Goal: Task Accomplishment & Management: Complete application form

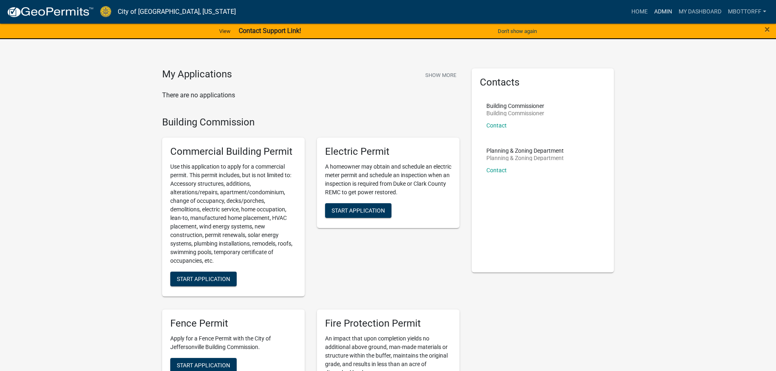
click at [662, 12] on link "Admin" at bounding box center [663, 11] width 24 height 15
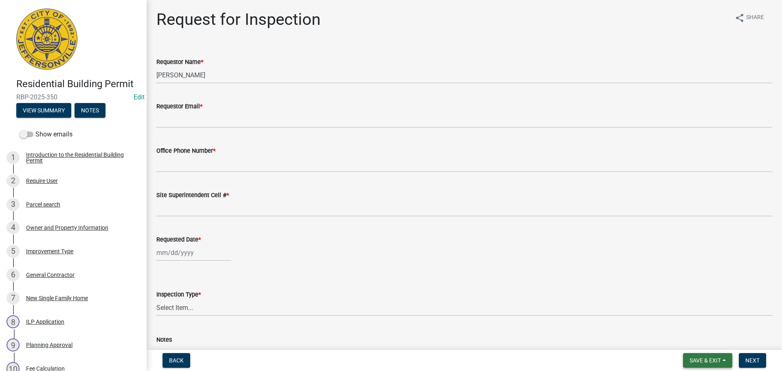
click at [686, 360] on button "Save & Exit" at bounding box center [707, 360] width 49 height 15
click at [676, 339] on button "Save & Exit" at bounding box center [699, 339] width 65 height 20
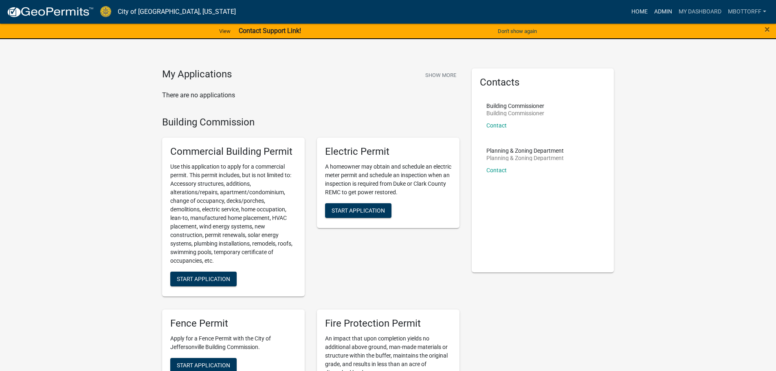
drag, startPoint x: 659, startPoint y: 10, endPoint x: 649, endPoint y: 14, distance: 10.6
click at [659, 11] on link "Admin" at bounding box center [663, 11] width 24 height 15
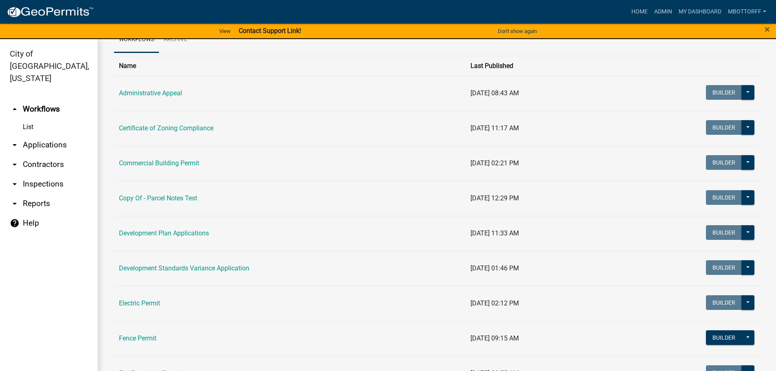
scroll to position [163, 0]
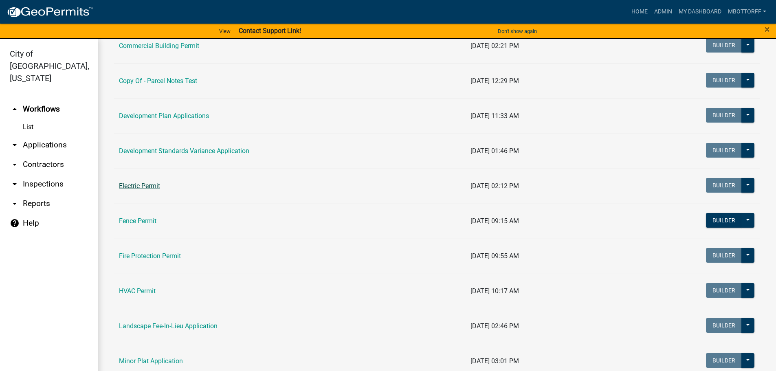
click at [132, 183] on link "Electric Permit" at bounding box center [139, 186] width 41 height 8
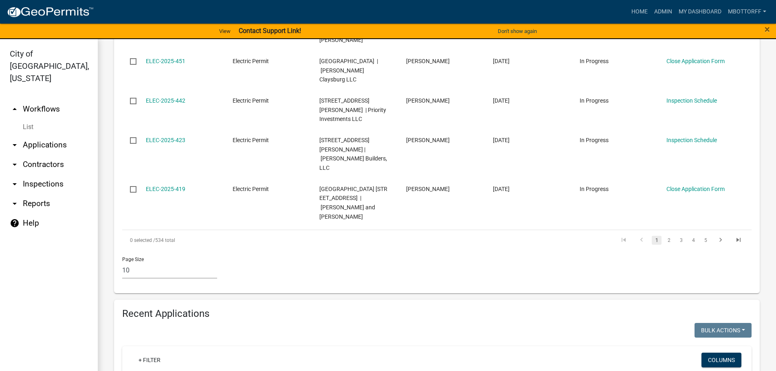
scroll to position [570, 0]
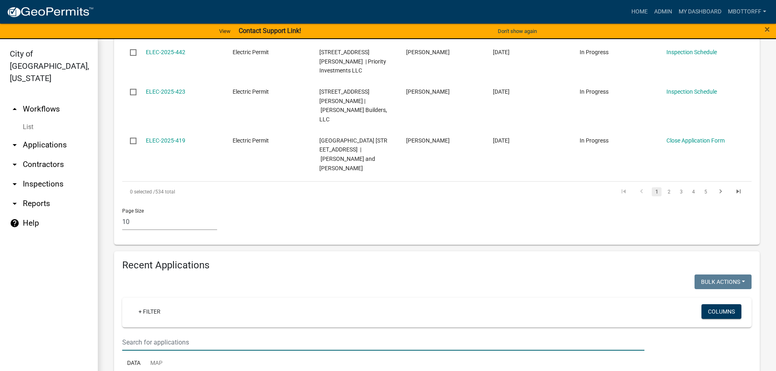
click at [125, 334] on input "text" at bounding box center [383, 342] width 522 height 17
type input "914"
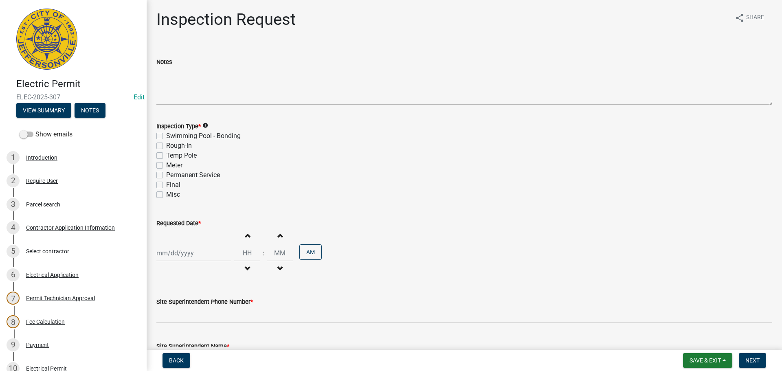
click at [166, 174] on label "Permanent Service" at bounding box center [193, 175] width 54 height 10
click at [166, 174] on input "Permanent Service" at bounding box center [168, 172] width 5 height 5
checkbox input "true"
checkbox input "false"
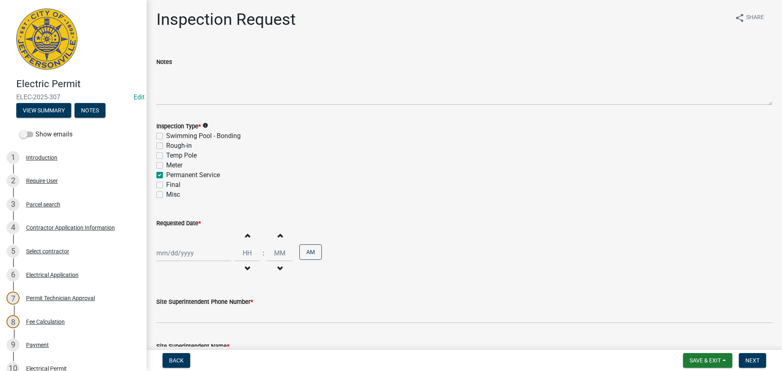
checkbox input "false"
checkbox input "true"
checkbox input "false"
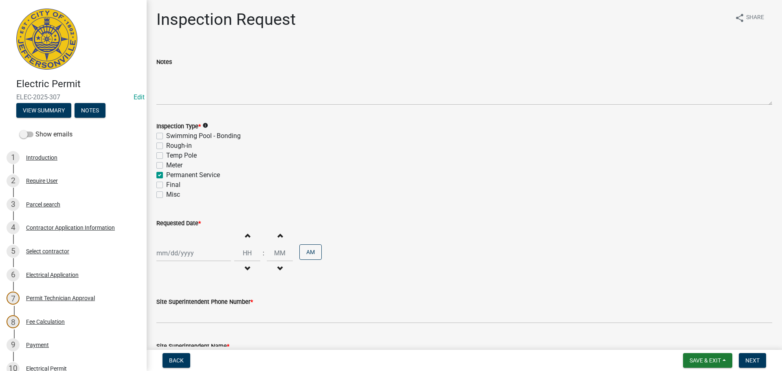
select select "9"
select select "2025"
click at [165, 255] on div "Jan Feb Mar Apr May Jun Jul Aug Sep Oct Nov Dec 1525 1526 1527 1528 1529 1530 1…" at bounding box center [193, 253] width 75 height 17
click at [202, 199] on div "18" at bounding box center [203, 196] width 13 height 13
type input "09/18/2025"
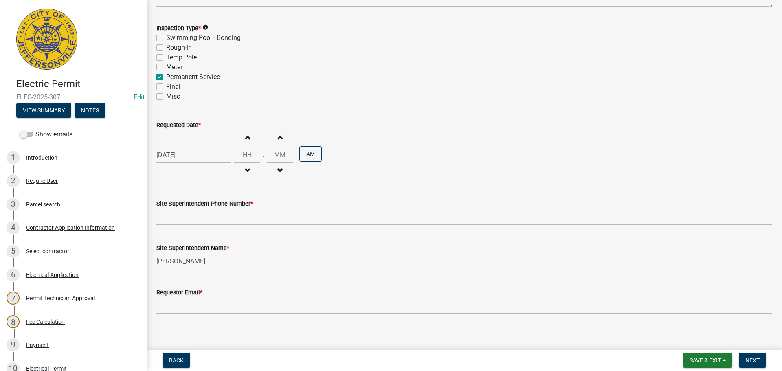
scroll to position [104, 0]
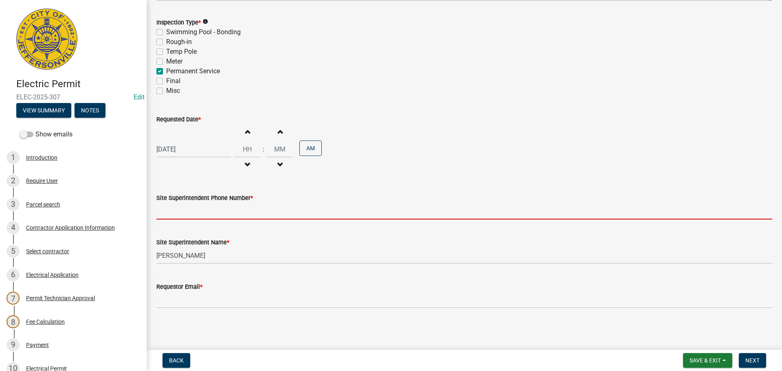
click at [181, 204] on input "Site Superintendent Phone Number *" at bounding box center [464, 211] width 616 height 17
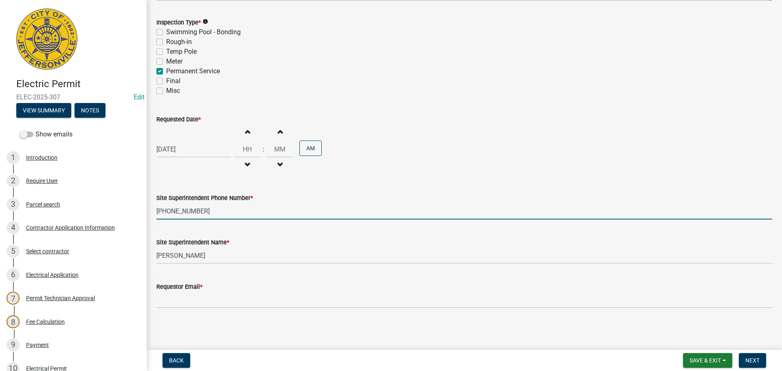
type input "502-807-8777"
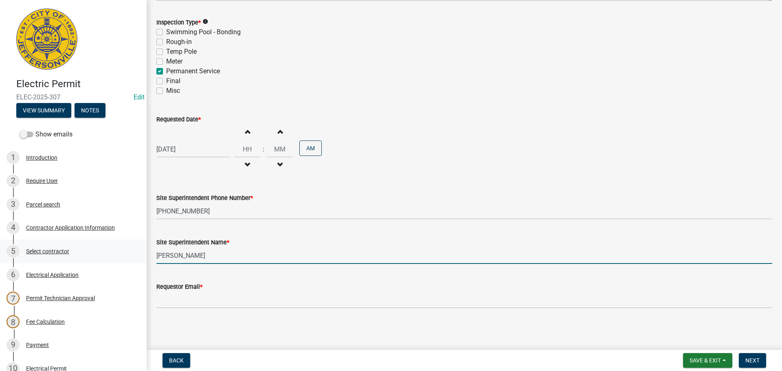
drag, startPoint x: 205, startPoint y: 257, endPoint x: 20, endPoint y: 244, distance: 184.9
click at [24, 246] on div "Electric Permit ELEC-2025-307 Edit View Summary Notes Show emails 1 Introductio…" at bounding box center [391, 185] width 782 height 371
type input "ILPO"
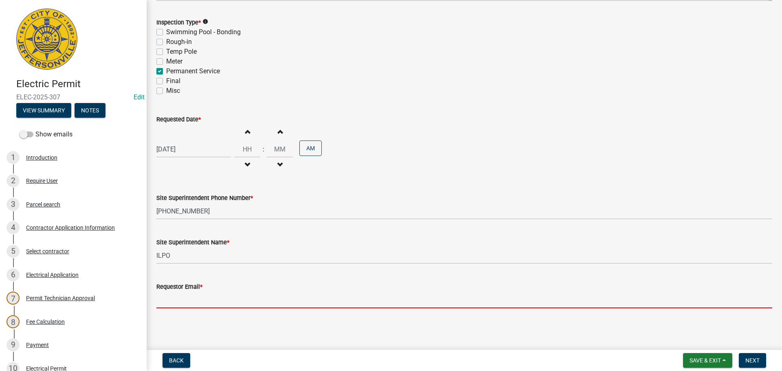
click at [175, 302] on input "Requestor Email *" at bounding box center [464, 300] width 616 height 17
type input "mbottorff@cityofjeff.net"
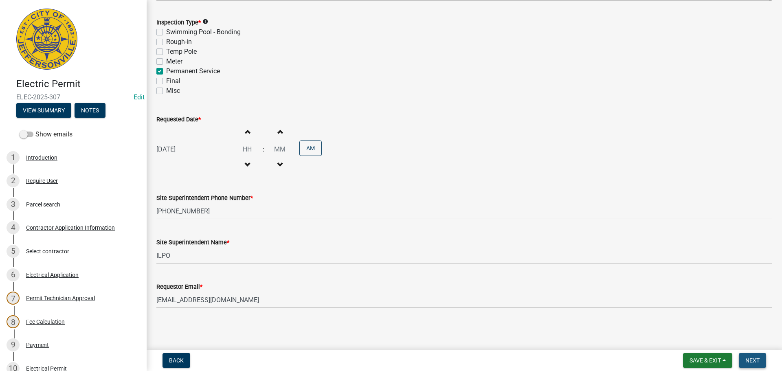
click at [757, 361] on span "Next" at bounding box center [752, 360] width 14 height 7
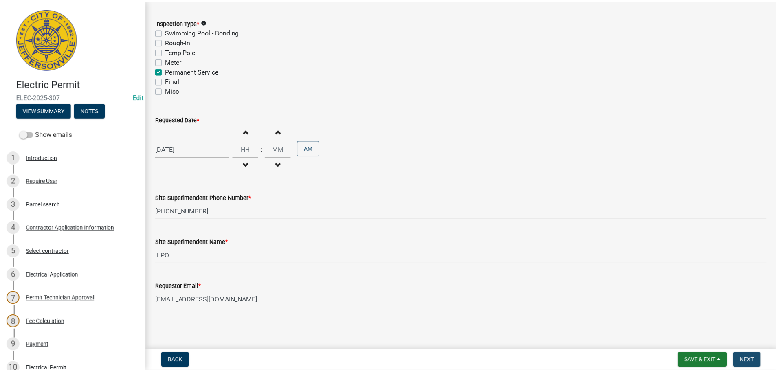
scroll to position [0, 0]
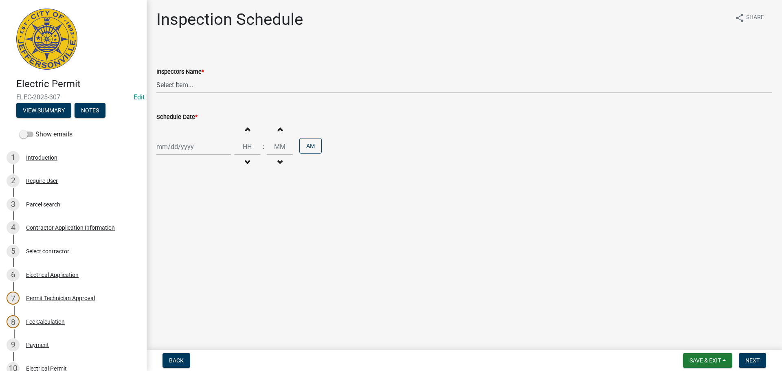
click at [178, 83] on select "Select Item... jramsey (Jeremy Ramsey) MaryFrey (Mary Frey) mkruer (Mike Kruer)…" at bounding box center [464, 85] width 616 height 17
select select "36a8b8f0-2ef8-43e9-ae06-718f51af8d36"
click at [156, 77] on select "Select Item... jramsey (Jeremy Ramsey) MaryFrey (Mary Frey) mkruer (Mike Kruer)…" at bounding box center [464, 85] width 616 height 17
click at [178, 145] on div at bounding box center [193, 146] width 75 height 17
select select "9"
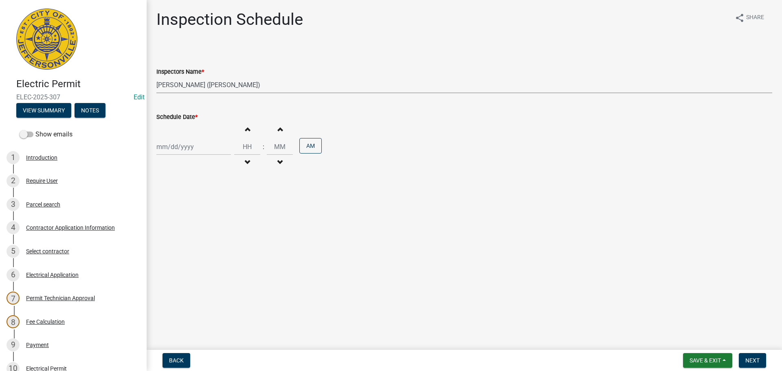
select select "2025"
click at [204, 214] on div "18" at bounding box center [203, 216] width 13 height 13
type input "09/18/2025"
click at [759, 359] on span "Next" at bounding box center [752, 360] width 14 height 7
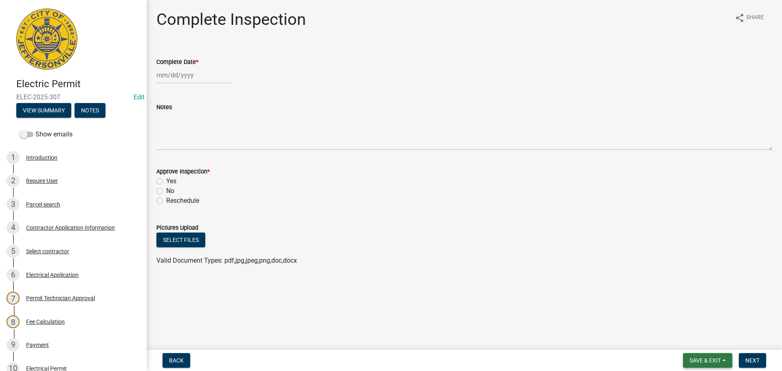
click at [702, 362] on span "Save & Exit" at bounding box center [704, 360] width 31 height 7
click at [691, 341] on button "Save & Exit" at bounding box center [699, 339] width 65 height 20
